Goal: Navigation & Orientation: Find specific page/section

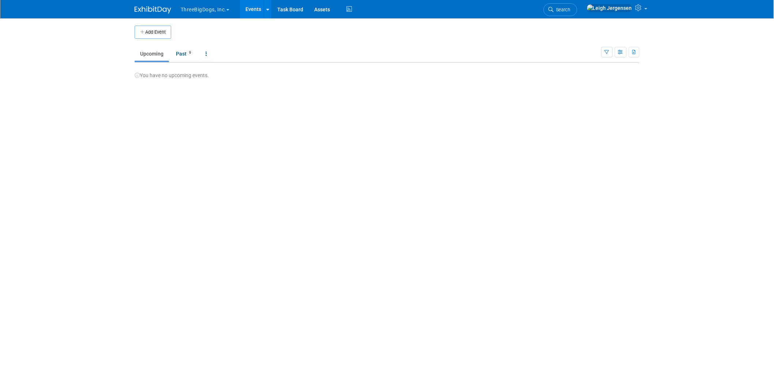
click at [193, 8] on button "ThreeBigDogs, Inc." at bounding box center [209, 8] width 59 height 16
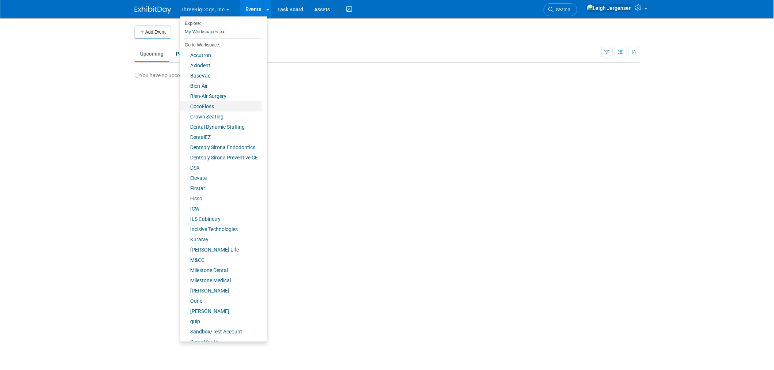
click at [211, 106] on link "CocoFloss" at bounding box center [220, 106] width 81 height 10
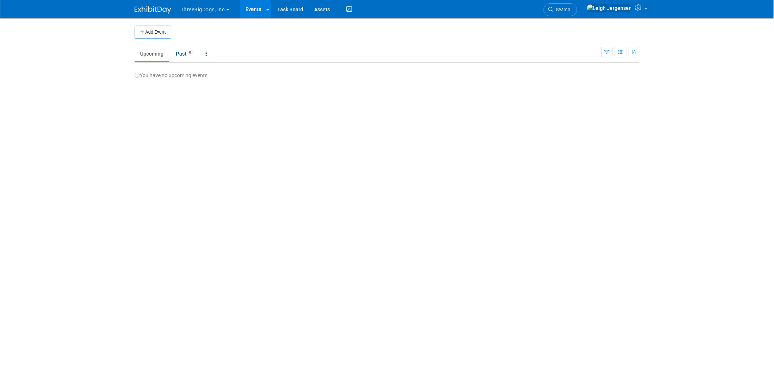
click at [214, 11] on button "ThreeBigDogs, Inc." at bounding box center [209, 8] width 59 height 16
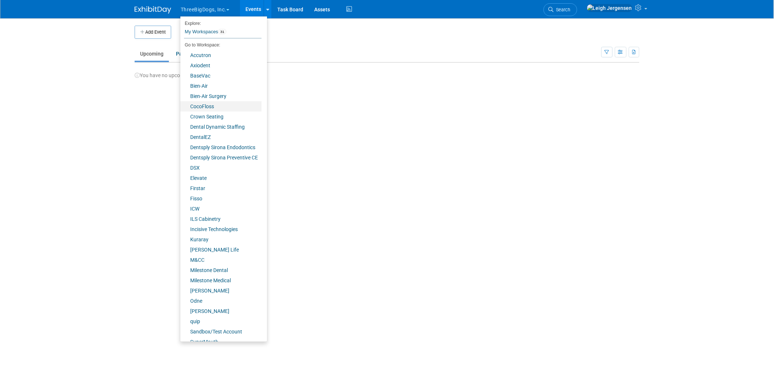
click at [207, 104] on link "CocoFloss" at bounding box center [220, 106] width 81 height 10
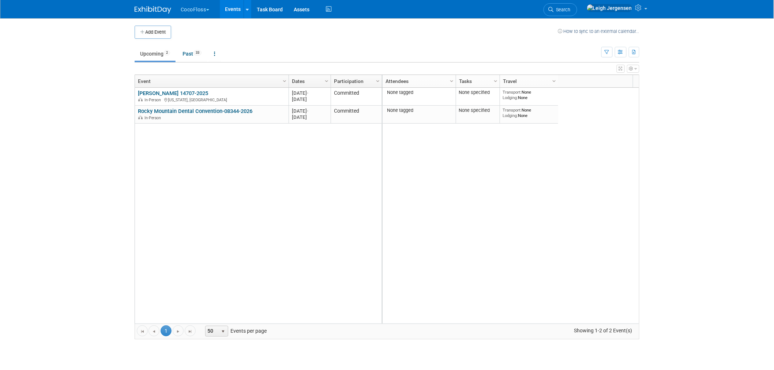
click at [206, 10] on button "CocoFloss" at bounding box center [199, 8] width 38 height 16
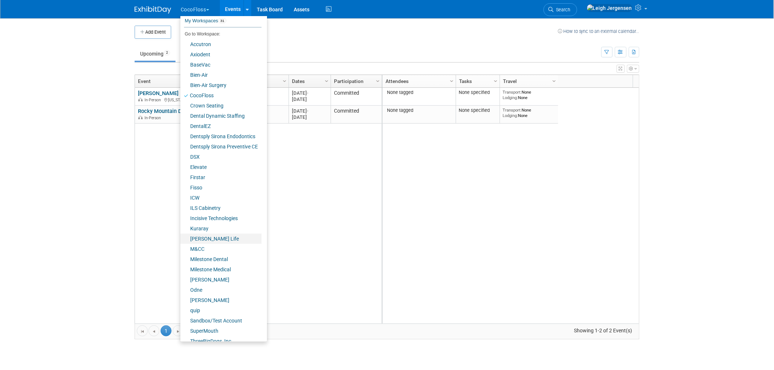
scroll to position [28, 0]
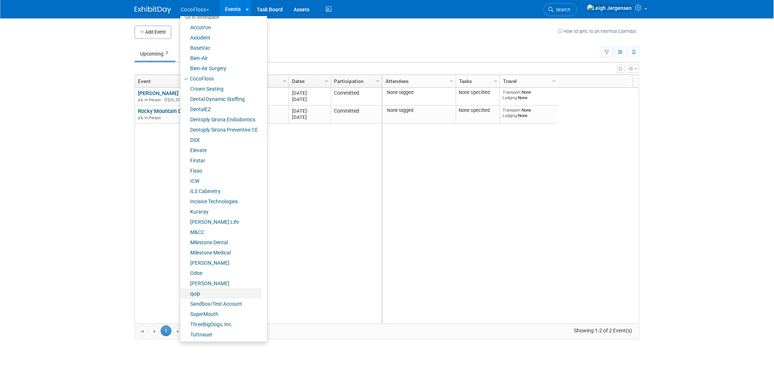
click at [196, 291] on link "quip" at bounding box center [220, 294] width 81 height 10
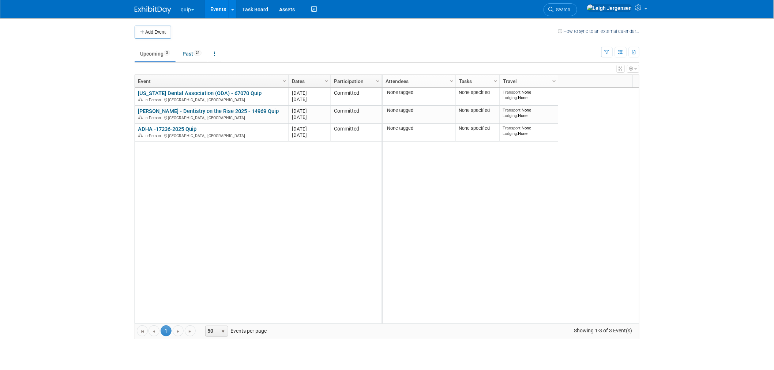
click at [191, 7] on button "quip" at bounding box center [191, 8] width 23 height 16
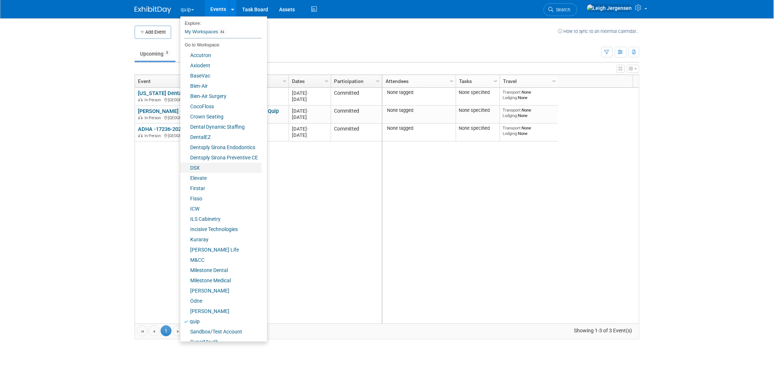
click at [204, 165] on link "DSX" at bounding box center [220, 168] width 81 height 10
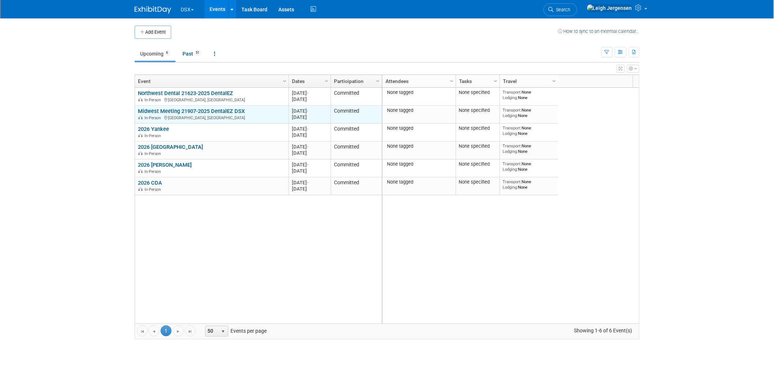
click at [196, 110] on link "Midwest Meeting 21907-2025 DentalEZ DSX" at bounding box center [191, 111] width 107 height 7
